Goal: Transaction & Acquisition: Purchase product/service

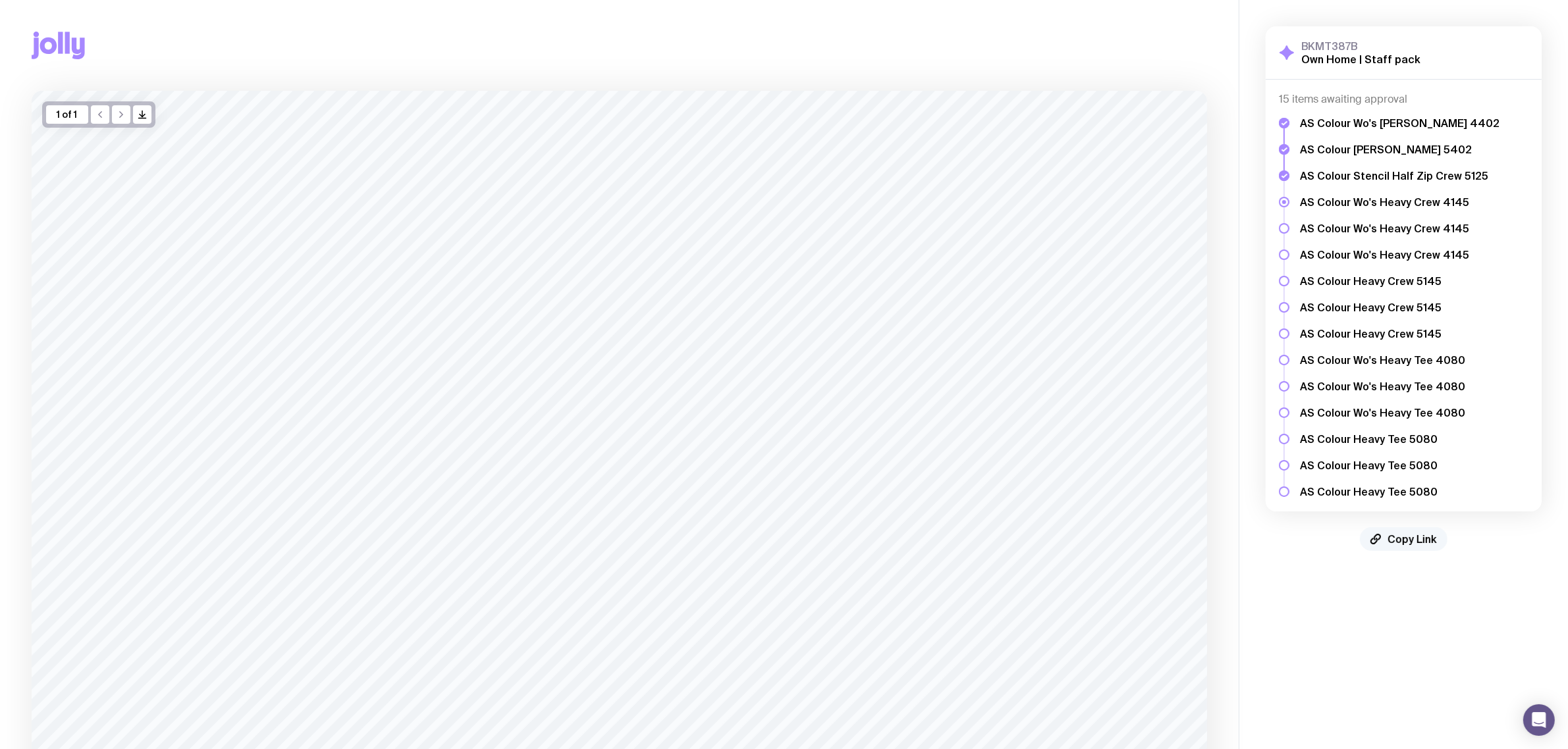
click at [1395, 535] on span "Copy Link" at bounding box center [1412, 539] width 50 height 13
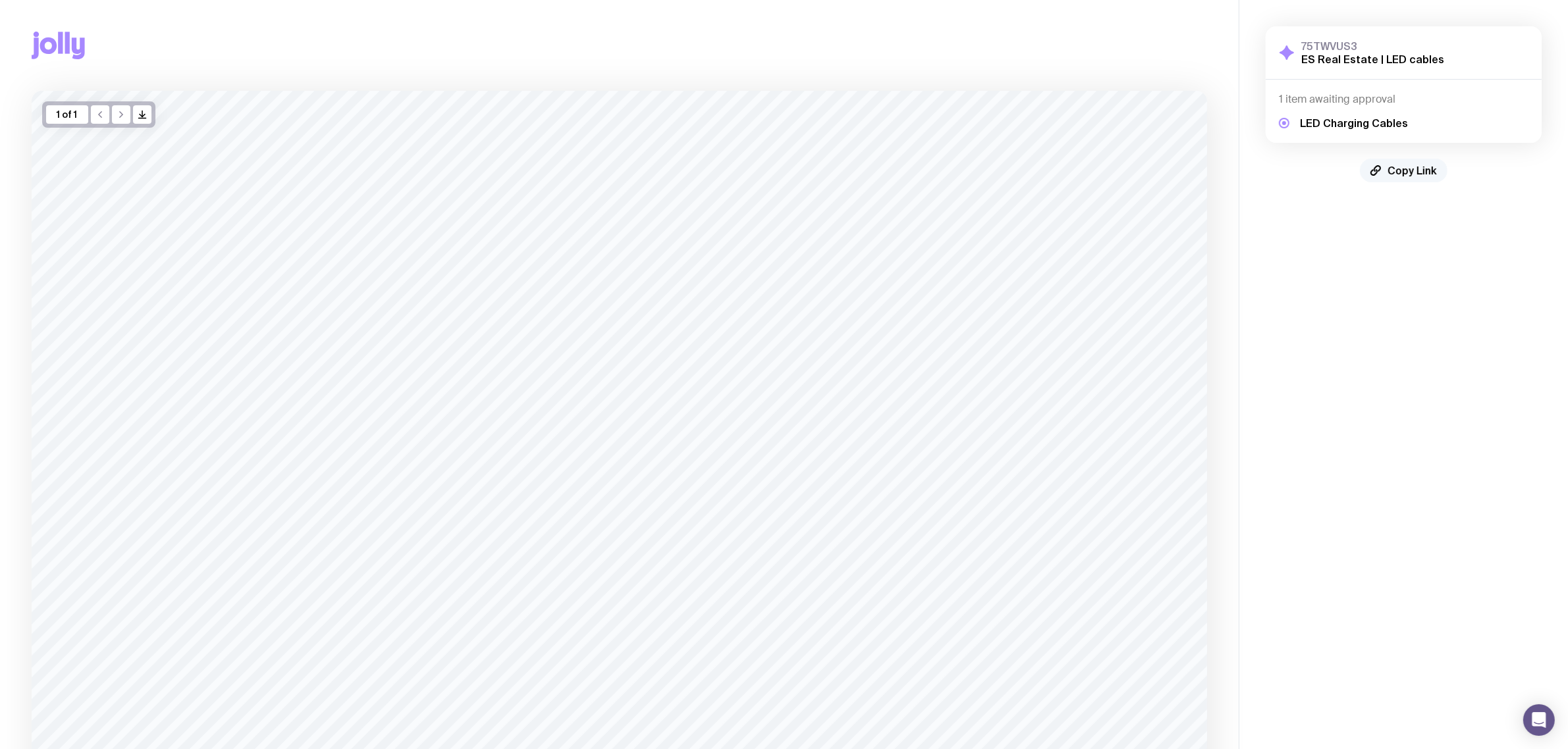
click at [1390, 168] on span "Copy Link" at bounding box center [1412, 170] width 50 height 13
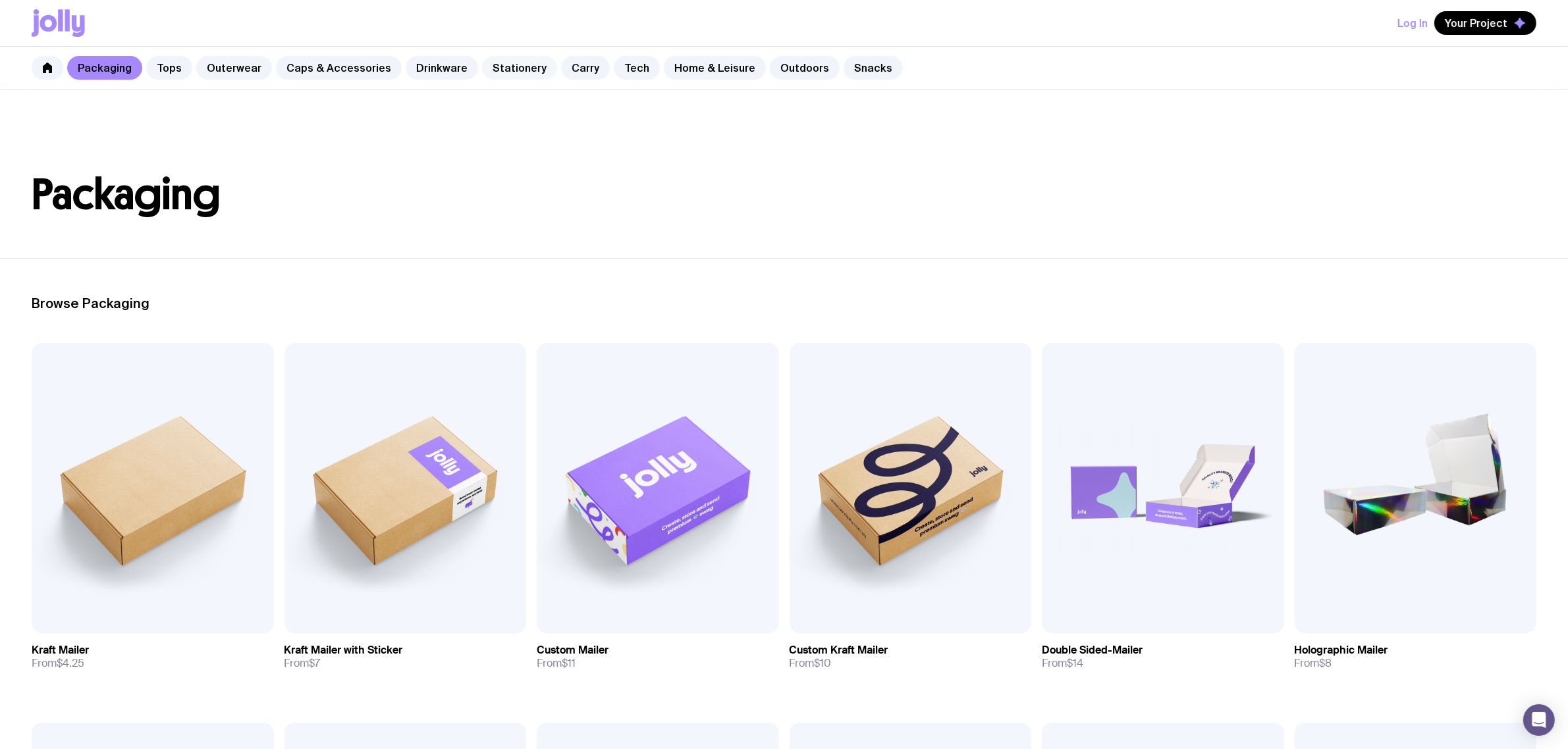
drag, startPoint x: 0, startPoint y: 0, endPoint x: 510, endPoint y: 68, distance: 514.5
click at [510, 68] on link "Stationery" at bounding box center [520, 67] width 75 height 24
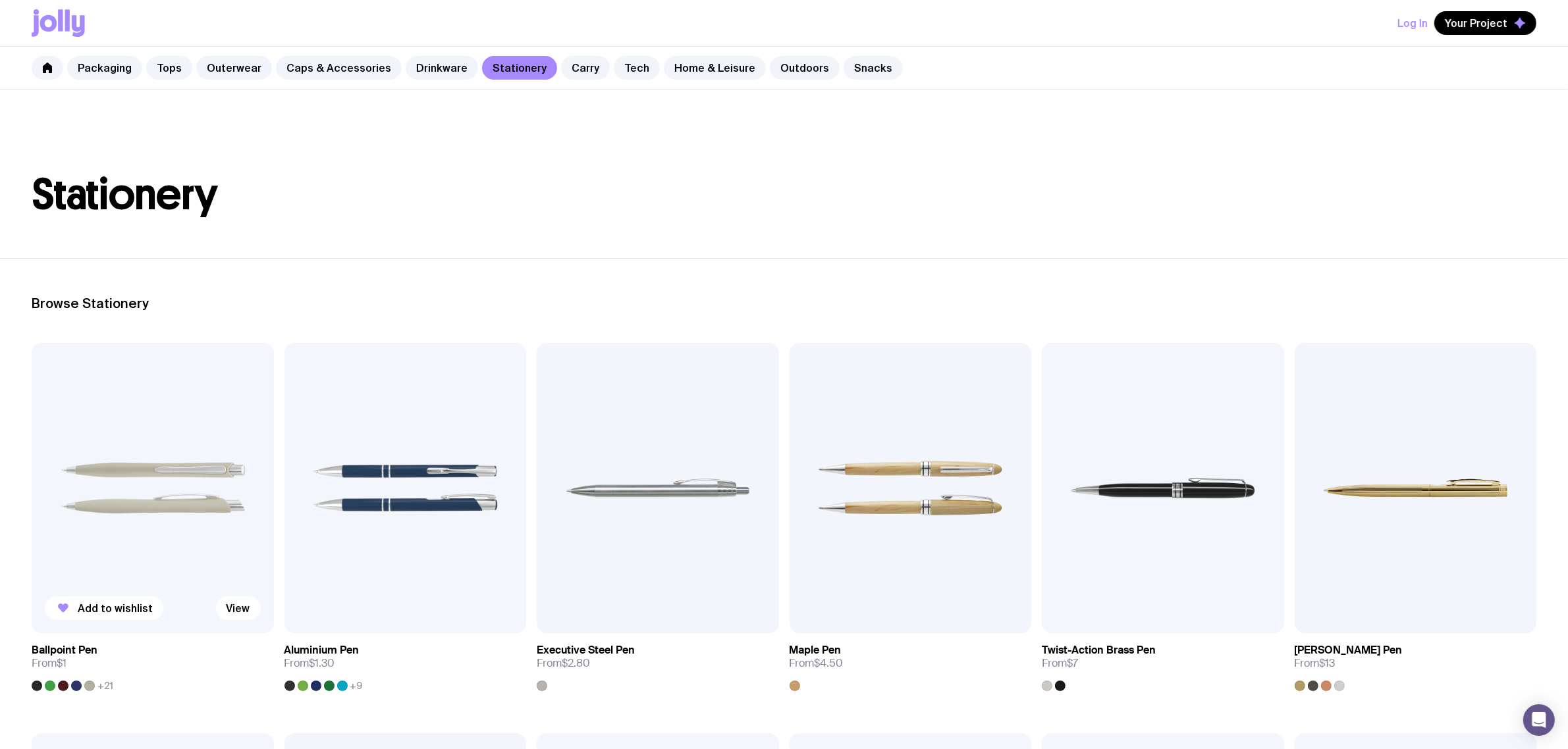
click at [178, 491] on img at bounding box center [152, 489] width 242 height 290
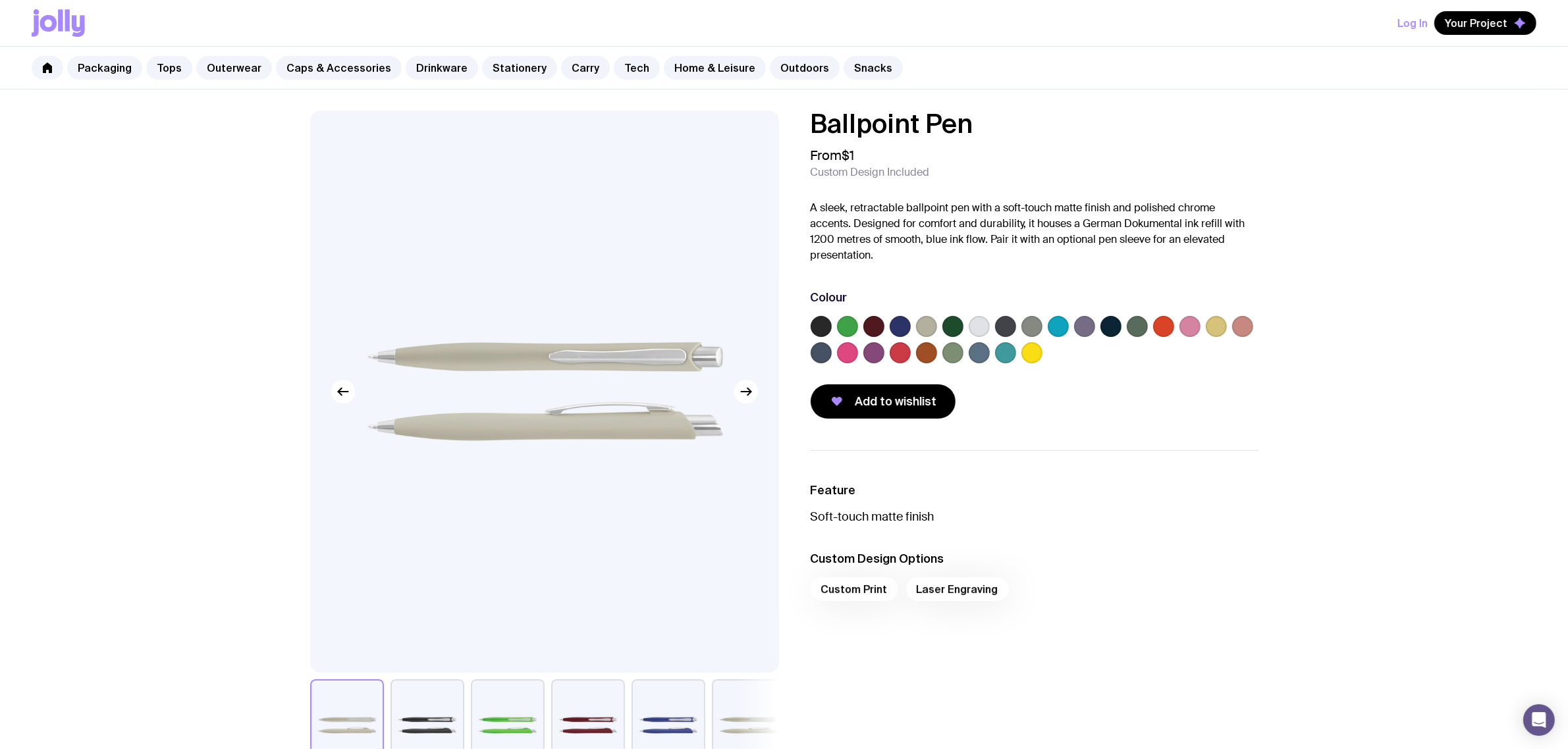
click at [1187, 323] on label at bounding box center [1190, 327] width 21 height 21
click at [0, 0] on input "radio" at bounding box center [0, 0] width 0 height 0
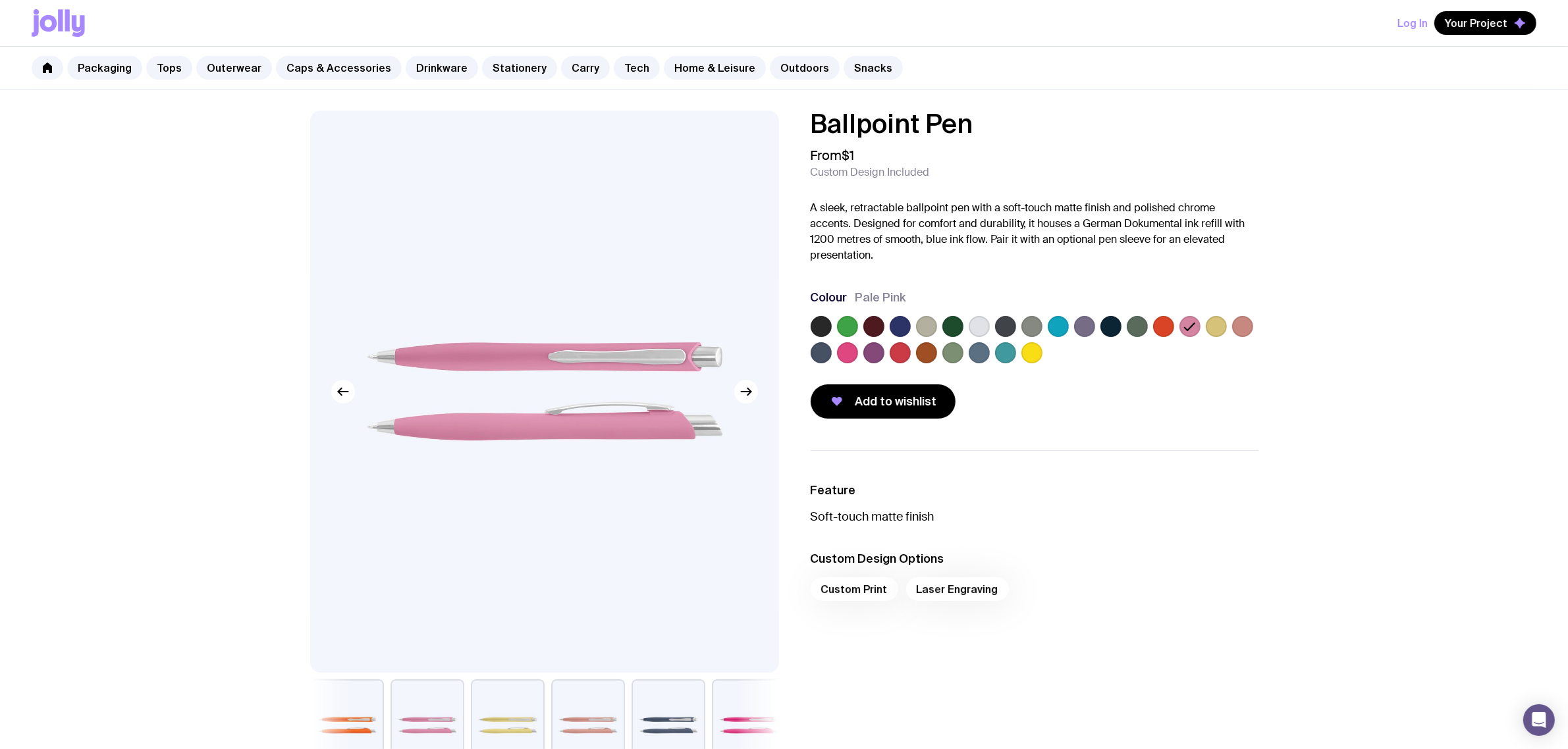
click at [1196, 402] on div "Add to wishlist" at bounding box center [1035, 401] width 448 height 34
